Goal: Task Accomplishment & Management: Complete application form

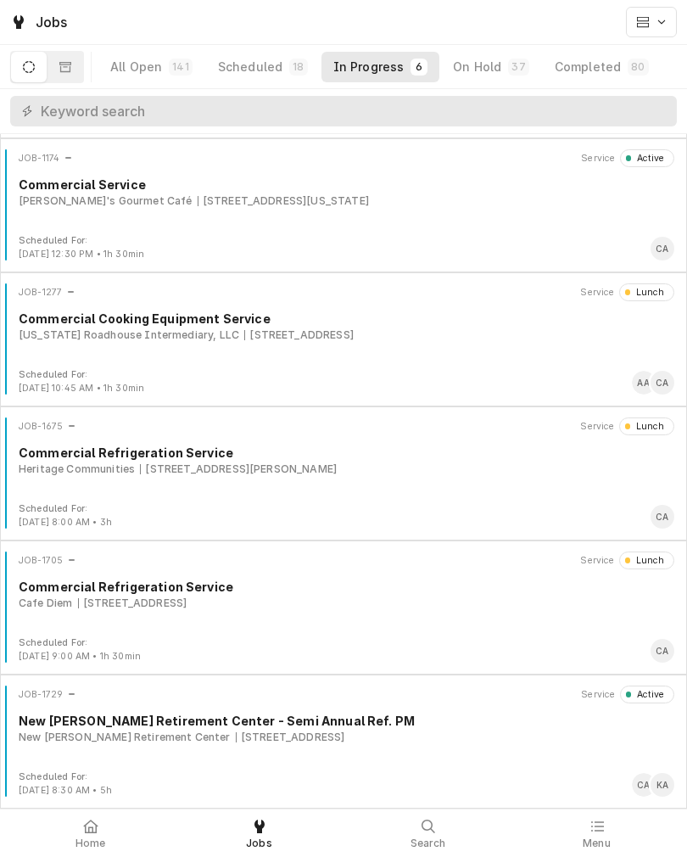
scroll to position [130, 0]
click at [198, 195] on div "1908 S 67th St, Omaha, Nebraska 68106" at bounding box center [283, 200] width 171 height 15
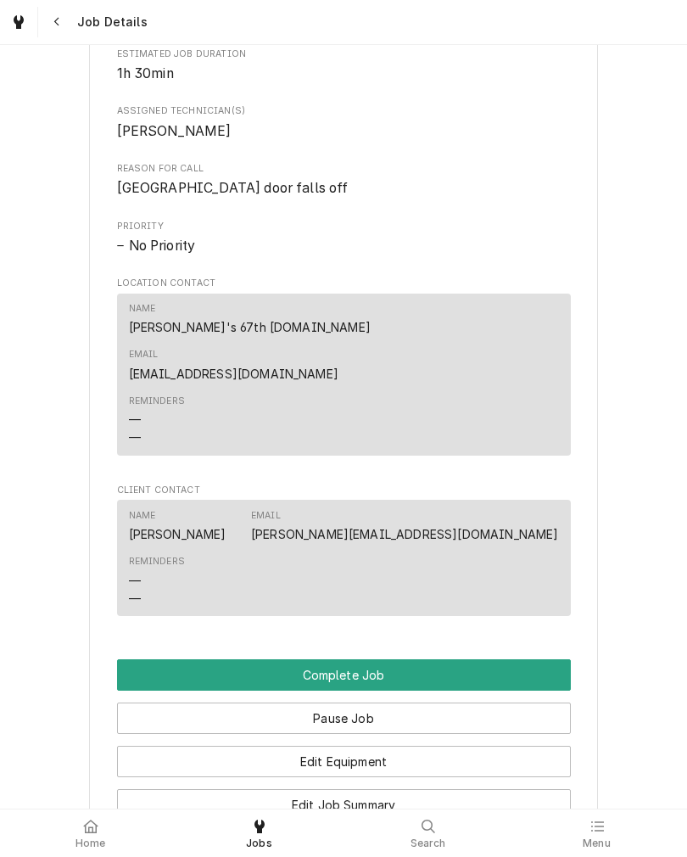
scroll to position [998, 0]
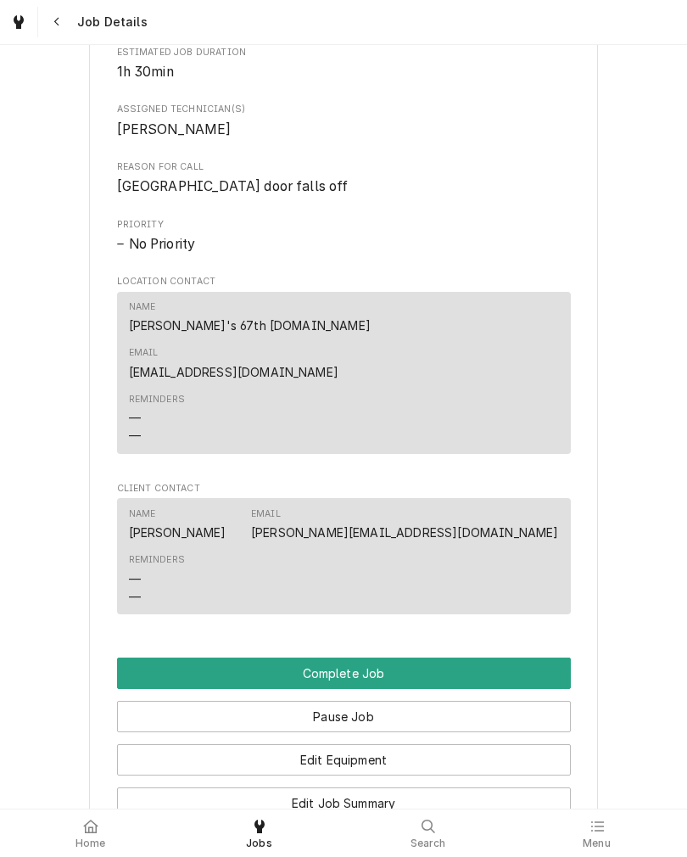
click at [508, 658] on button "Complete Job" at bounding box center [344, 673] width 454 height 31
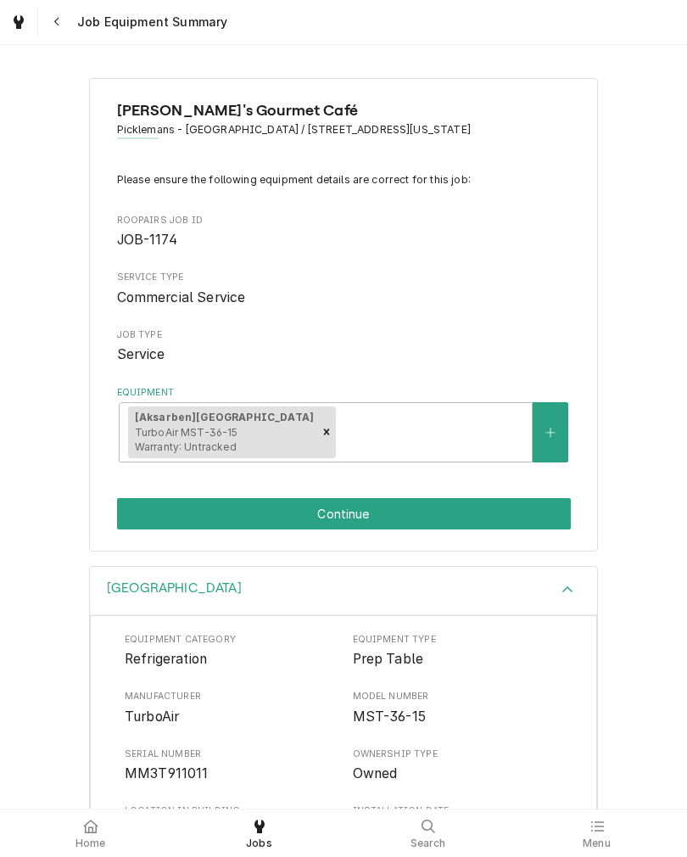
click at [135, 516] on button "Continue" at bounding box center [344, 513] width 454 height 31
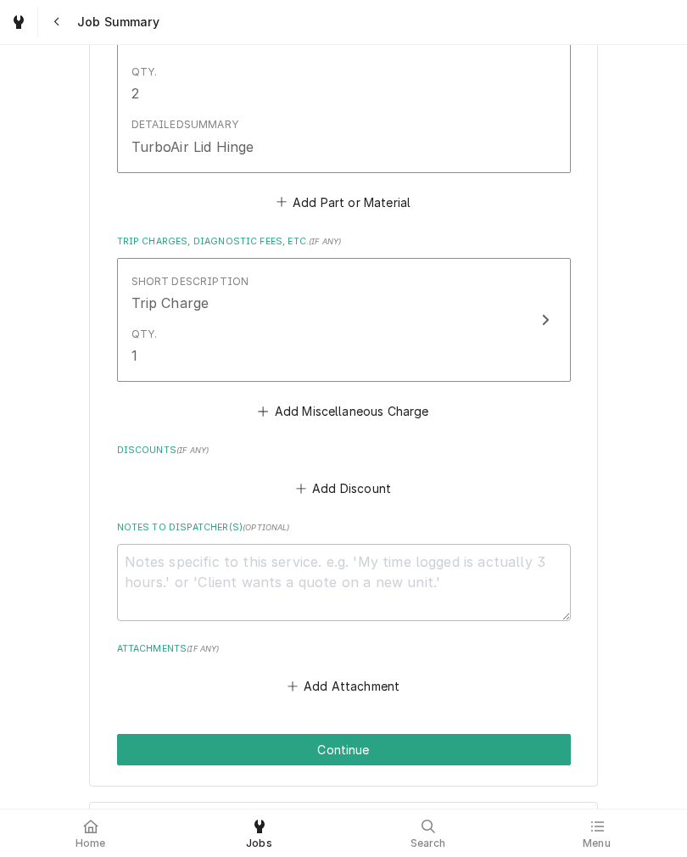
scroll to position [1504, 0]
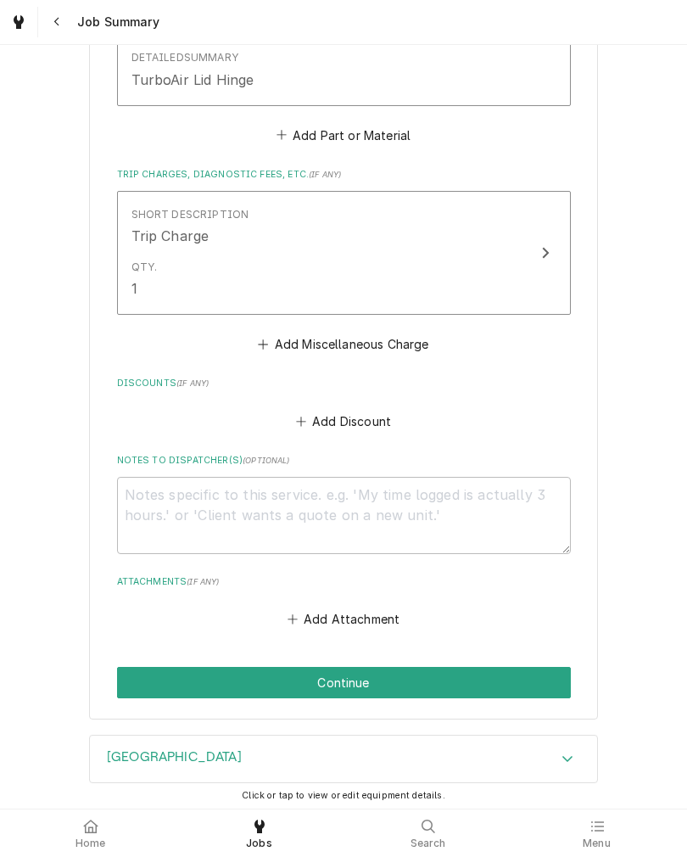
click at [137, 691] on button "Continue" at bounding box center [344, 682] width 454 height 31
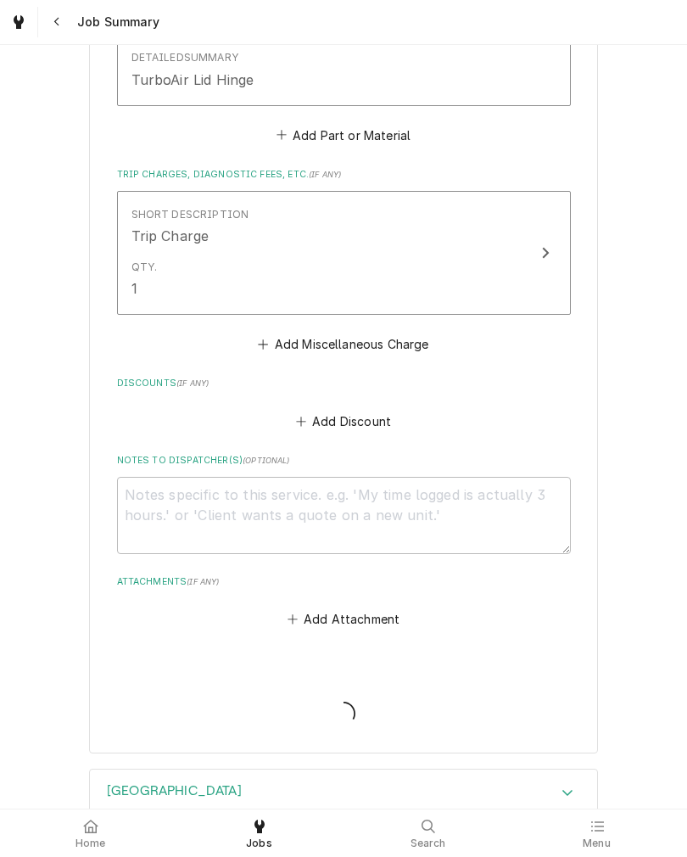
type textarea "x"
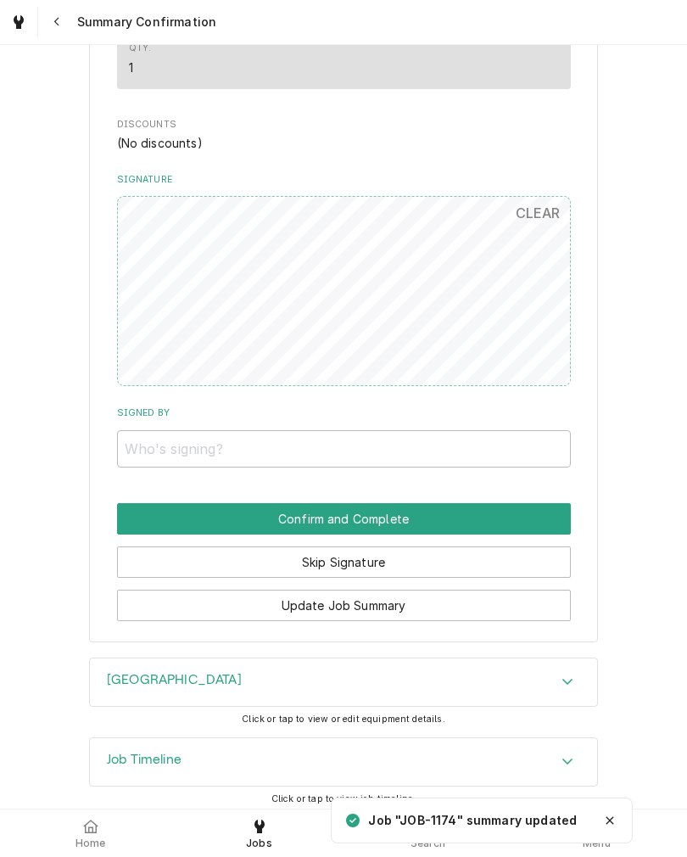
scroll to position [1439, 0]
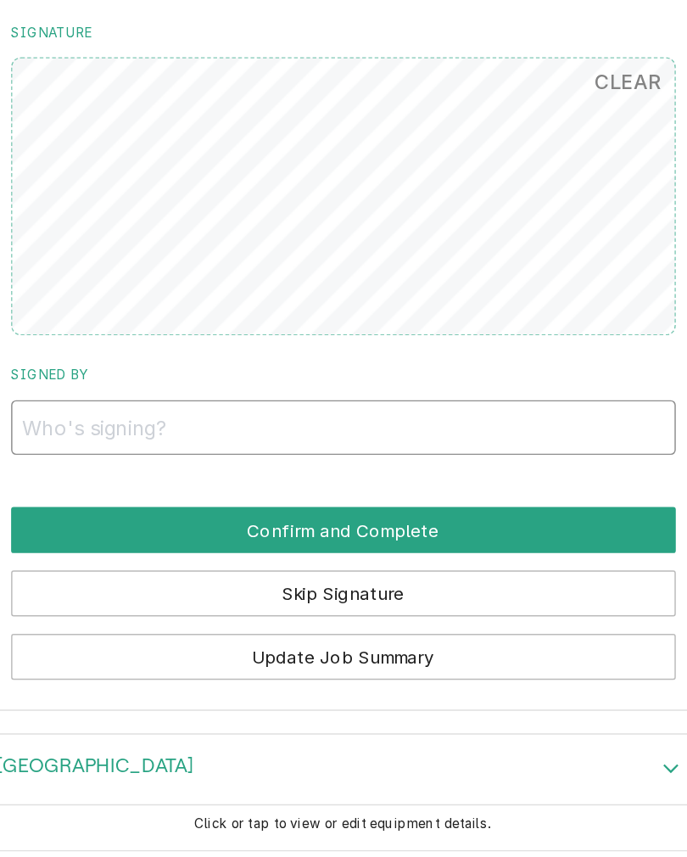
click at [117, 431] on input "Signed By" at bounding box center [344, 449] width 454 height 37
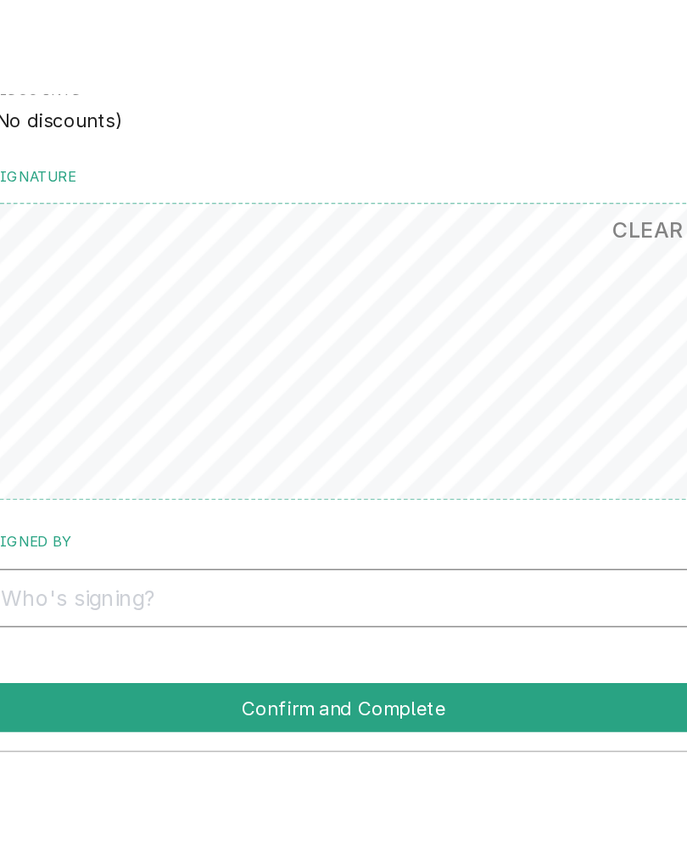
scroll to position [0, 0]
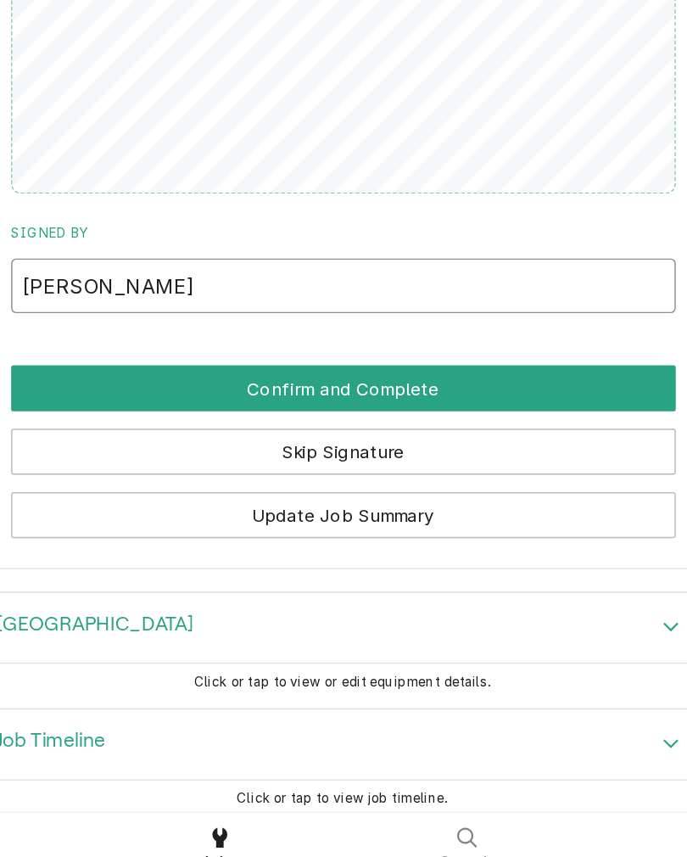
type input "[PERSON_NAME]"
click at [117, 504] on button "Confirm and Complete" at bounding box center [344, 519] width 454 height 31
